Goal: Information Seeking & Learning: Find contact information

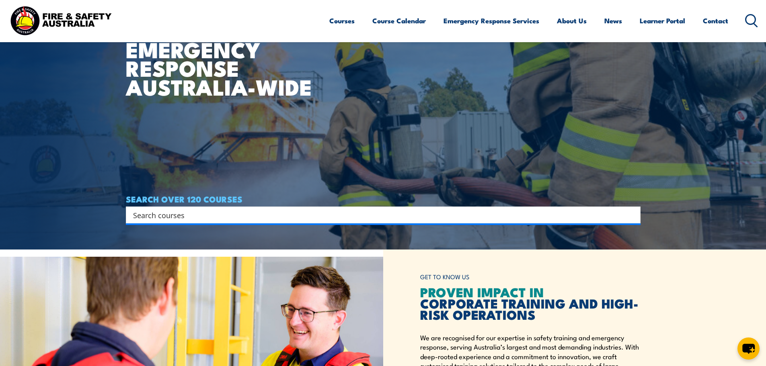
scroll to position [121, 0]
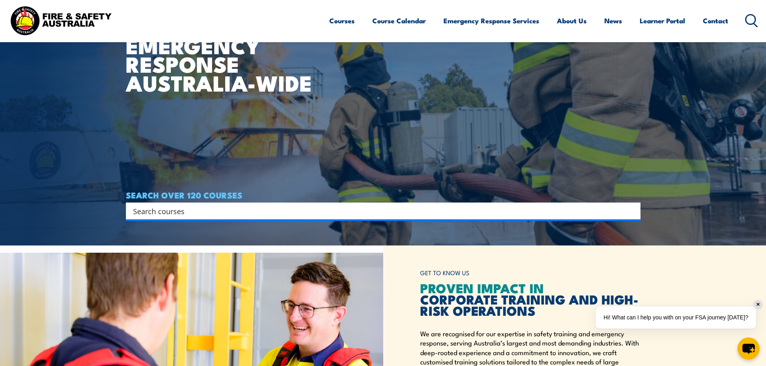
click at [168, 208] on input "Search input" at bounding box center [378, 211] width 490 height 12
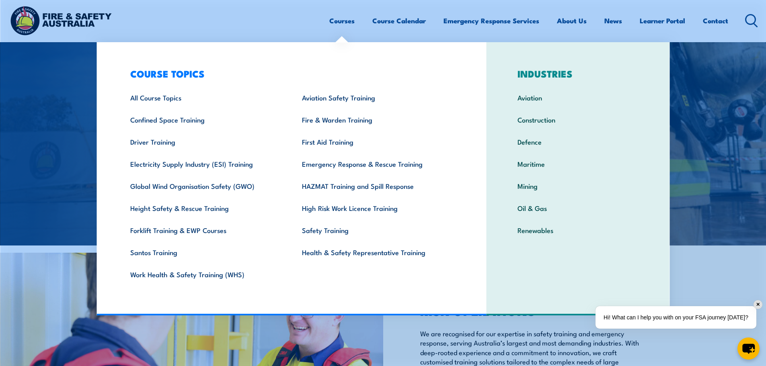
click at [332, 142] on link "First Aid Training" at bounding box center [376, 142] width 172 height 22
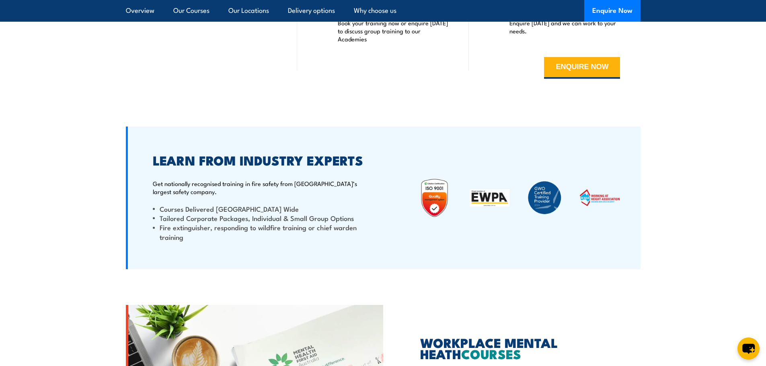
scroll to position [2172, 0]
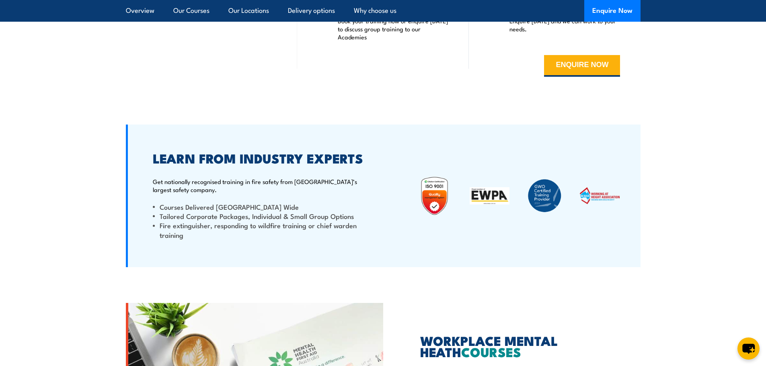
click at [558, 71] on button "ENQUIRE NOW" at bounding box center [582, 66] width 76 height 22
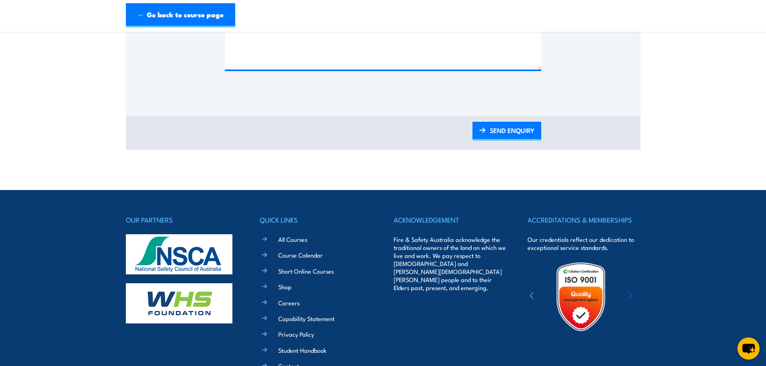
scroll to position [510, 0]
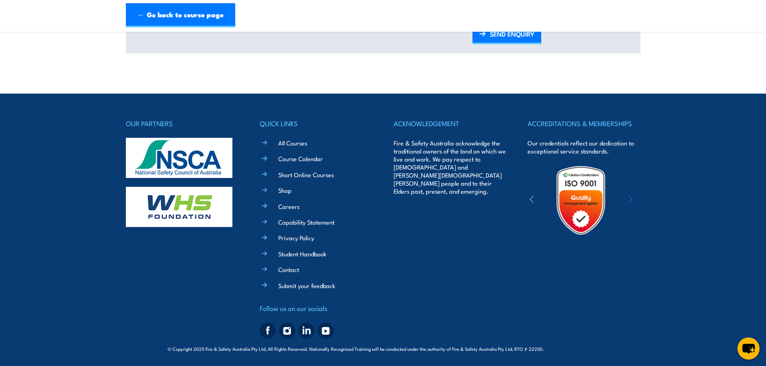
click at [261, 270] on div "QUICK LINKS All Courses Course Calendar Short Online Courses Shop Careers Capab…" at bounding box center [316, 230] width 113 height 224
click at [288, 270] on link "Contact" at bounding box center [288, 269] width 21 height 8
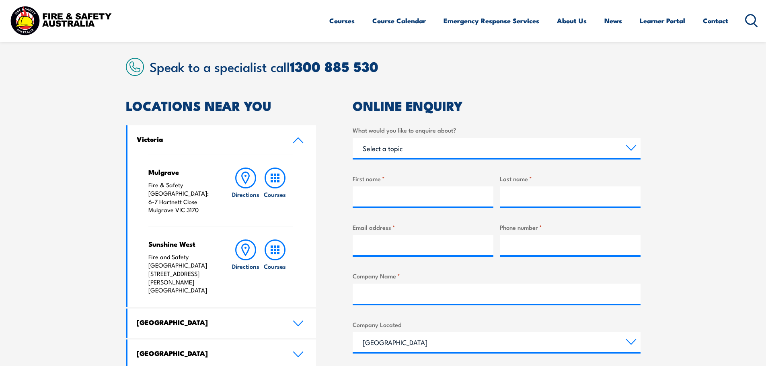
scroll to position [241, 0]
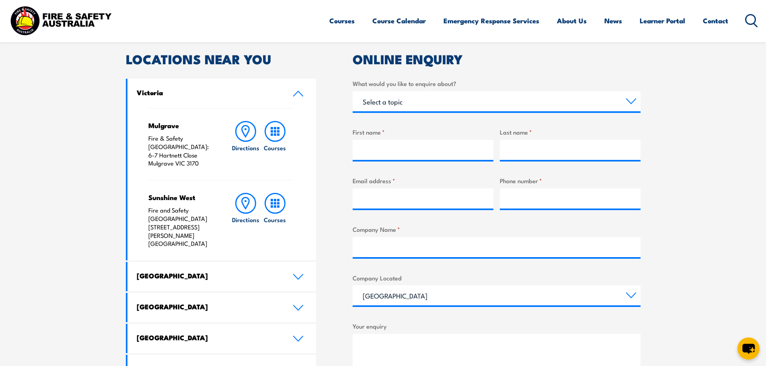
click at [284, 90] on link "Victoria" at bounding box center [221, 93] width 189 height 29
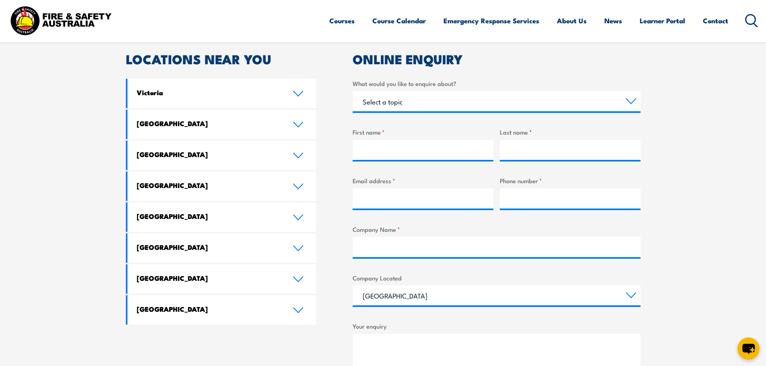
click at [215, 217] on h4 "[GEOGRAPHIC_DATA]" at bounding box center [209, 216] width 144 height 9
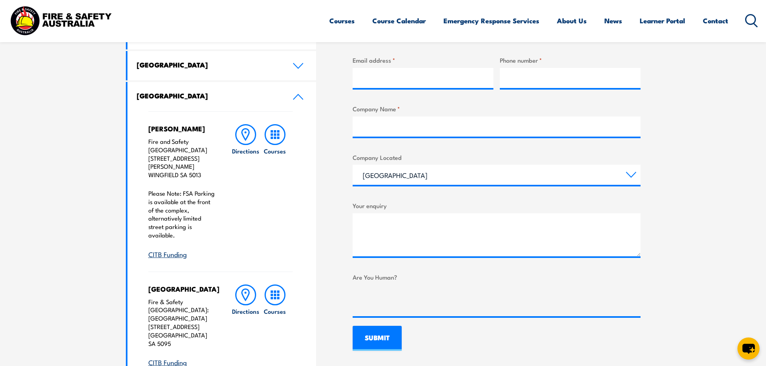
scroll to position [322, 0]
